Goal: Information Seeking & Learning: Learn about a topic

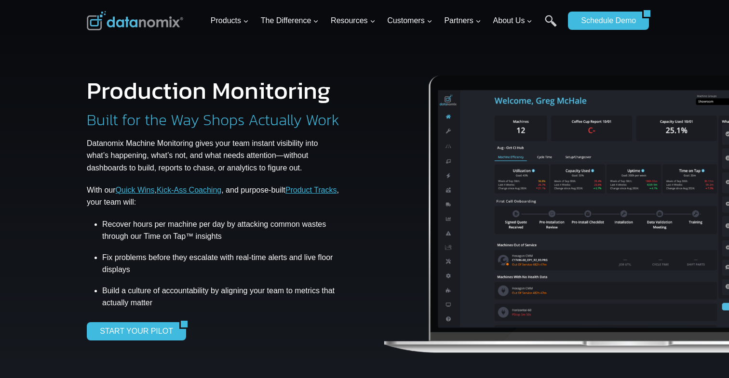
click at [257, 156] on p "Datanomix Machine Monitoring gives your team instant visibility into what’s hap…" at bounding box center [214, 155] width 254 height 37
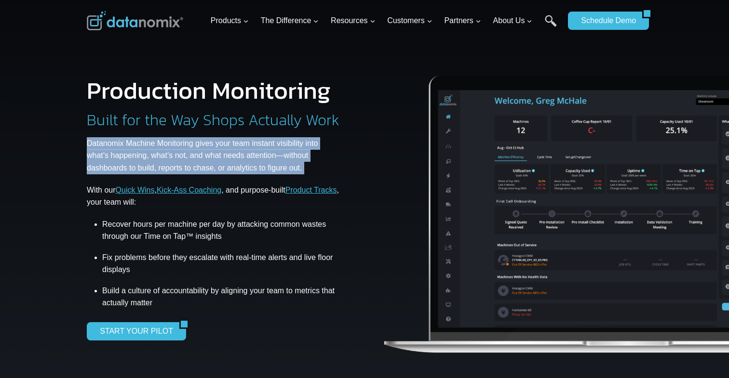
click at [257, 156] on p "Datanomix Machine Monitoring gives your team instant visibility into what’s hap…" at bounding box center [214, 155] width 254 height 37
click at [251, 157] on p "Datanomix Machine Monitoring gives your team instant visibility into what’s hap…" at bounding box center [214, 155] width 254 height 37
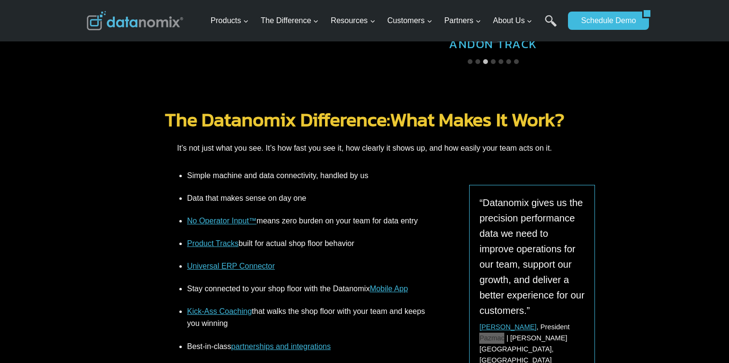
scroll to position [1771, 0]
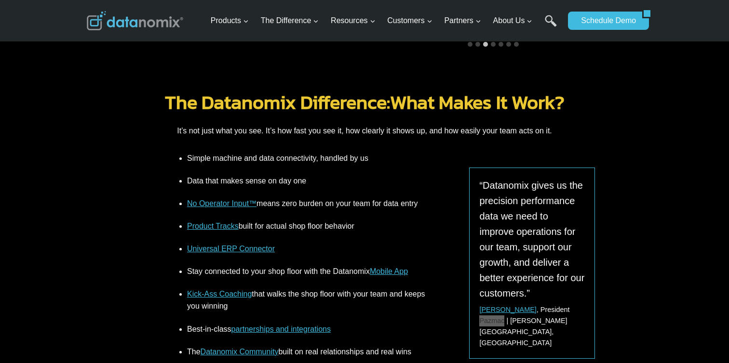
click at [539, 178] on p "“Datanomix gives us the precision performance data we need to improve operation…" at bounding box center [532, 239] width 106 height 123
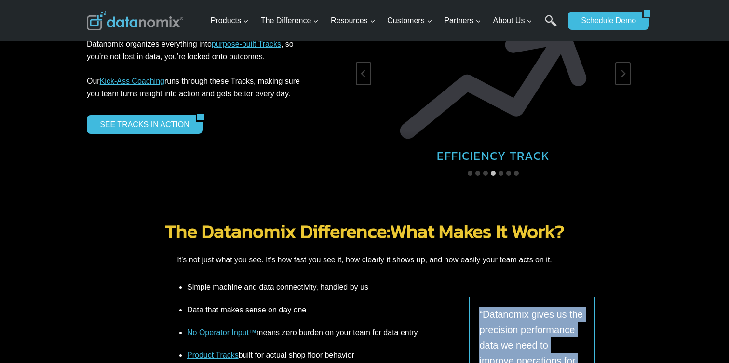
click at [517, 222] on h2 "The Datanomix Difference: What Makes It Work?" at bounding box center [364, 231] width 555 height 19
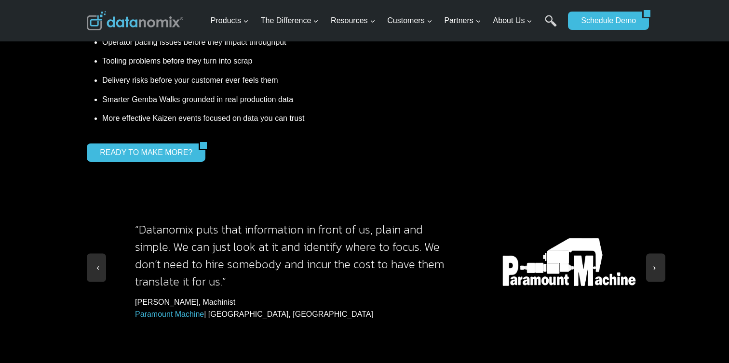
scroll to position [0, 0]
click at [650, 254] on button at bounding box center [655, 268] width 19 height 28
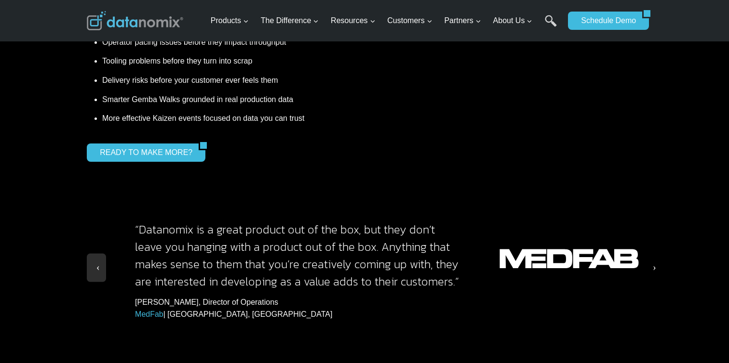
click at [652, 261] on span at bounding box center [656, 266] width 10 height 10
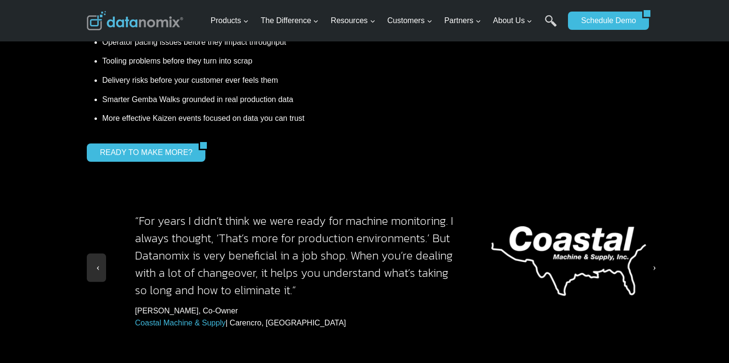
click at [655, 261] on span at bounding box center [656, 266] width 10 height 10
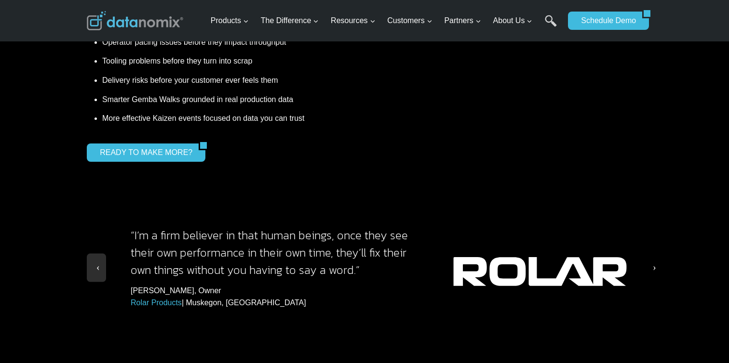
click at [656, 261] on span at bounding box center [656, 266] width 10 height 10
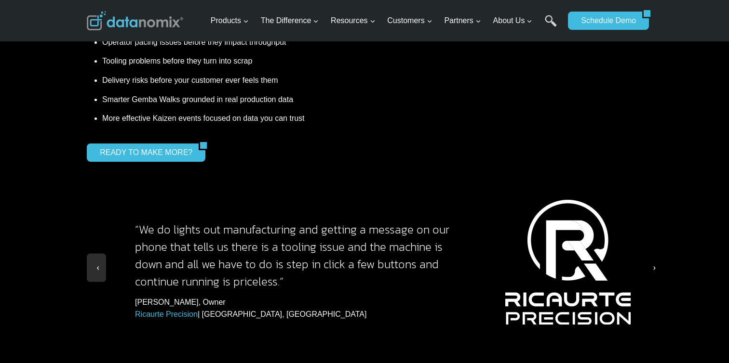
click at [654, 261] on span at bounding box center [656, 266] width 10 height 10
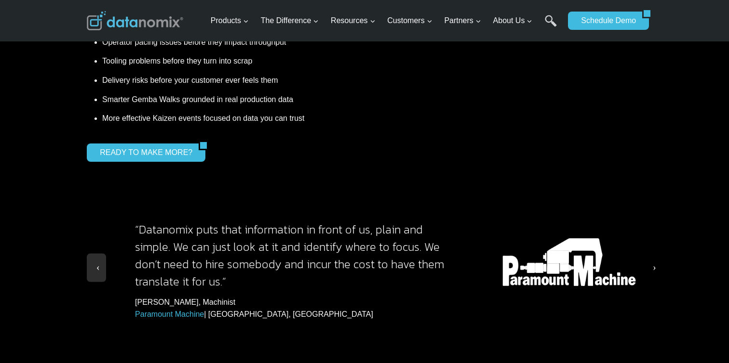
click at [654, 261] on span at bounding box center [656, 266] width 10 height 10
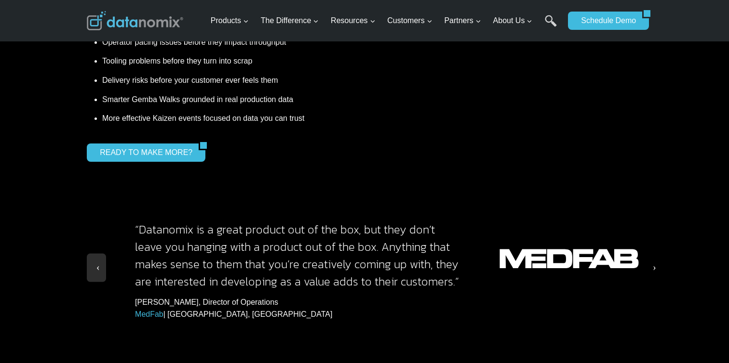
click at [654, 261] on span at bounding box center [656, 266] width 10 height 10
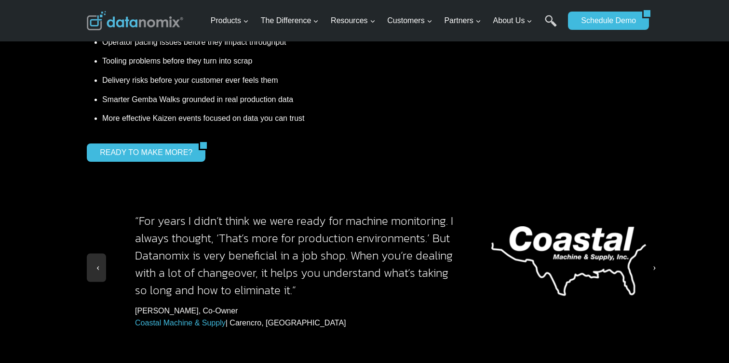
click at [654, 261] on span at bounding box center [656, 266] width 10 height 10
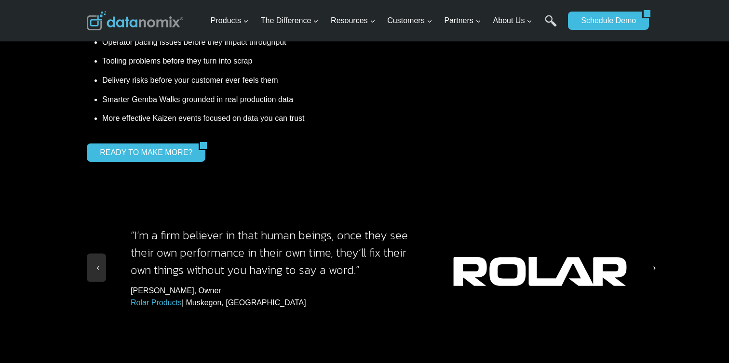
click at [655, 261] on span at bounding box center [656, 266] width 10 height 10
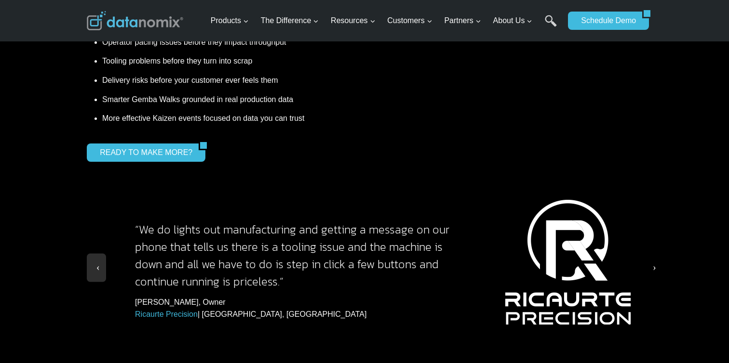
click at [655, 261] on span at bounding box center [656, 266] width 10 height 10
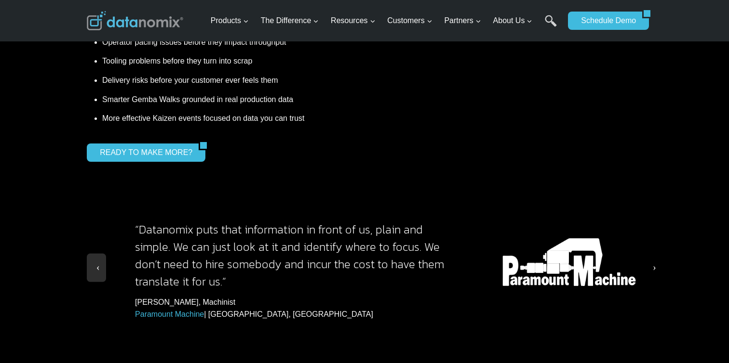
click at [656, 261] on span at bounding box center [656, 266] width 10 height 10
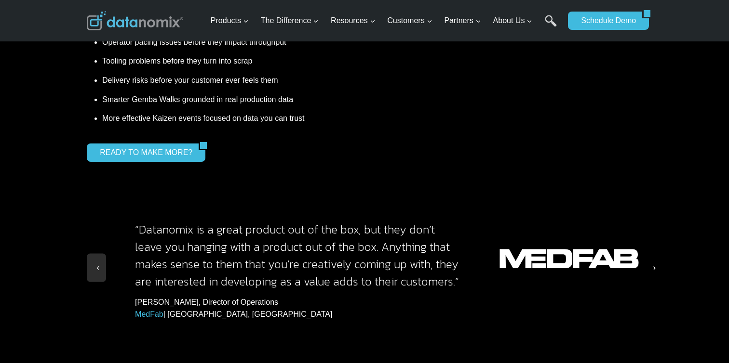
click at [655, 261] on span at bounding box center [656, 266] width 10 height 10
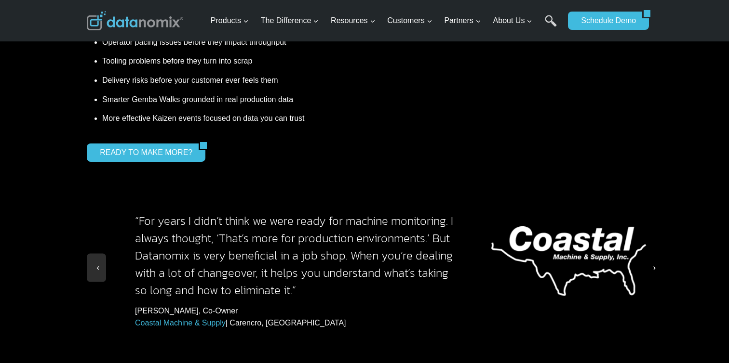
click at [656, 261] on span at bounding box center [656, 266] width 10 height 10
